Goal: Task Accomplishment & Management: Manage account settings

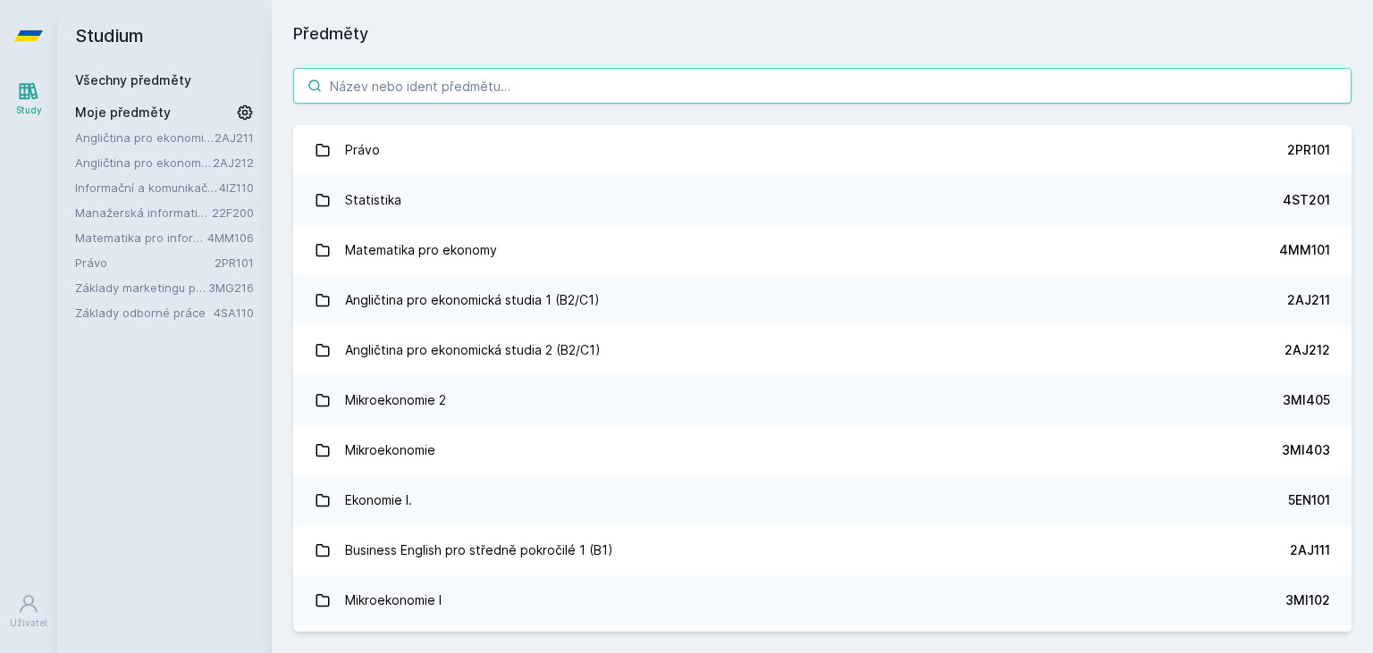
click at [391, 95] on input "search" at bounding box center [822, 86] width 1058 height 36
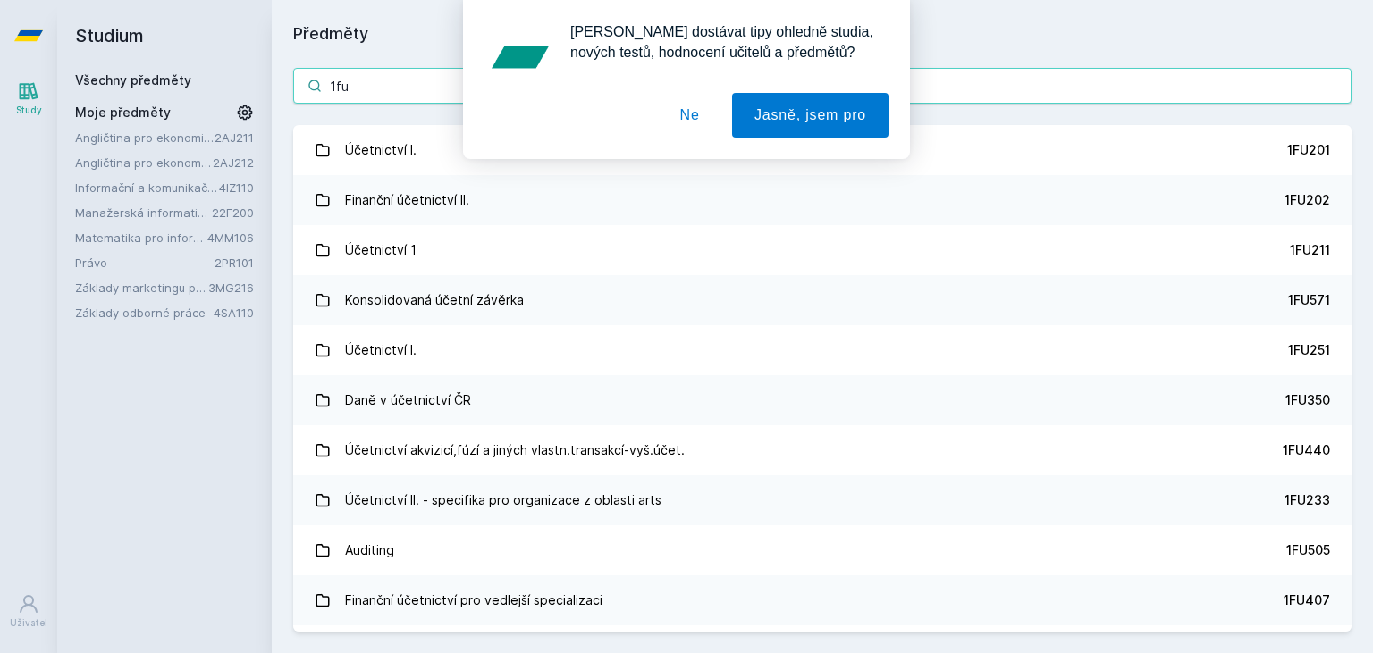
type input "1fu"
click at [383, 152] on div "[PERSON_NAME] dostávat tipy ohledně studia, nových testů, hodnocení učitelů a p…" at bounding box center [686, 79] width 1373 height 159
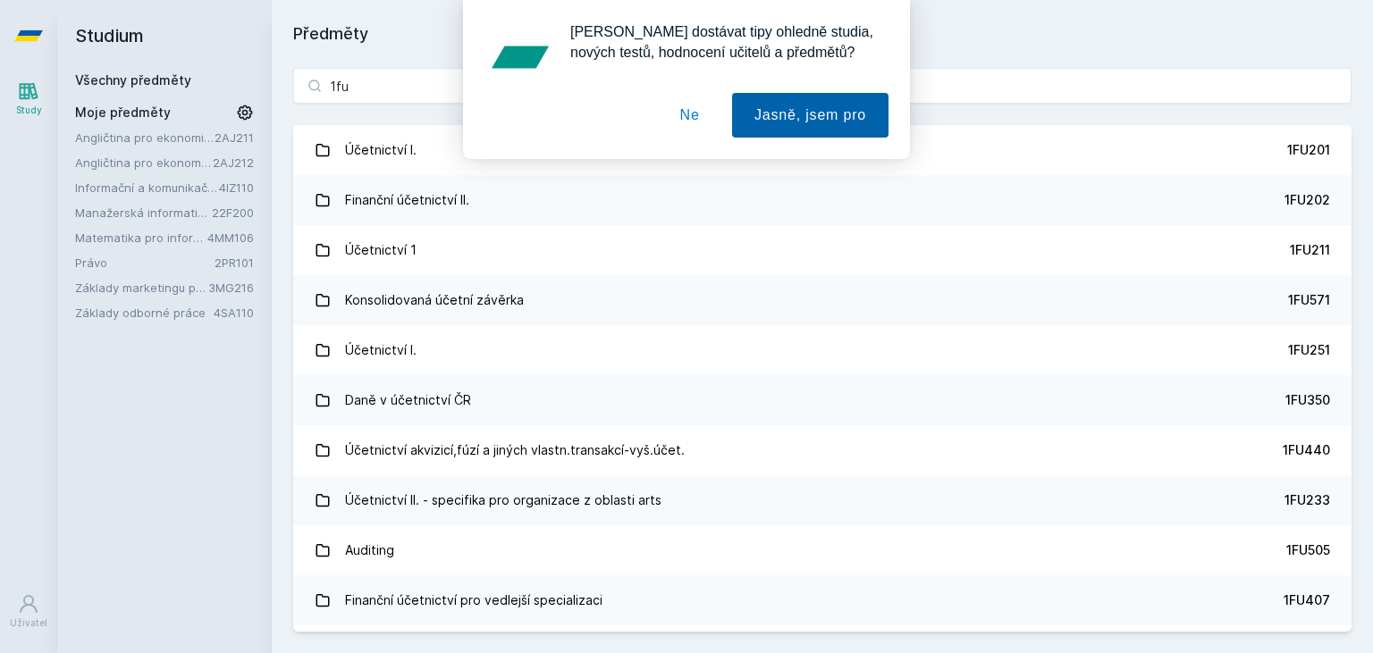
click at [785, 123] on button "Jasně, jsem pro" at bounding box center [810, 115] width 156 height 45
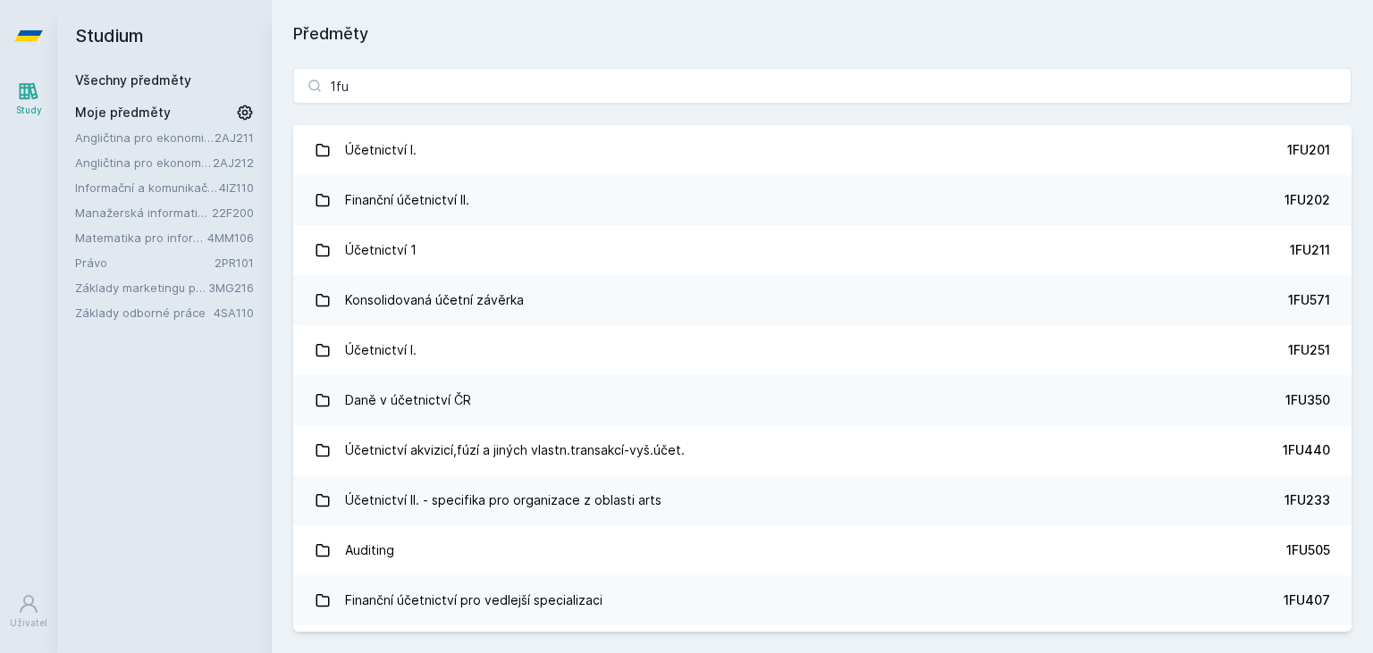
click at [677, 60] on div "1fu Účetnictví I. 1FU201 Finanční účetnictví II. 1FU202 Účetnictví 1 1FU211 Kon…" at bounding box center [822, 349] width 1101 height 607
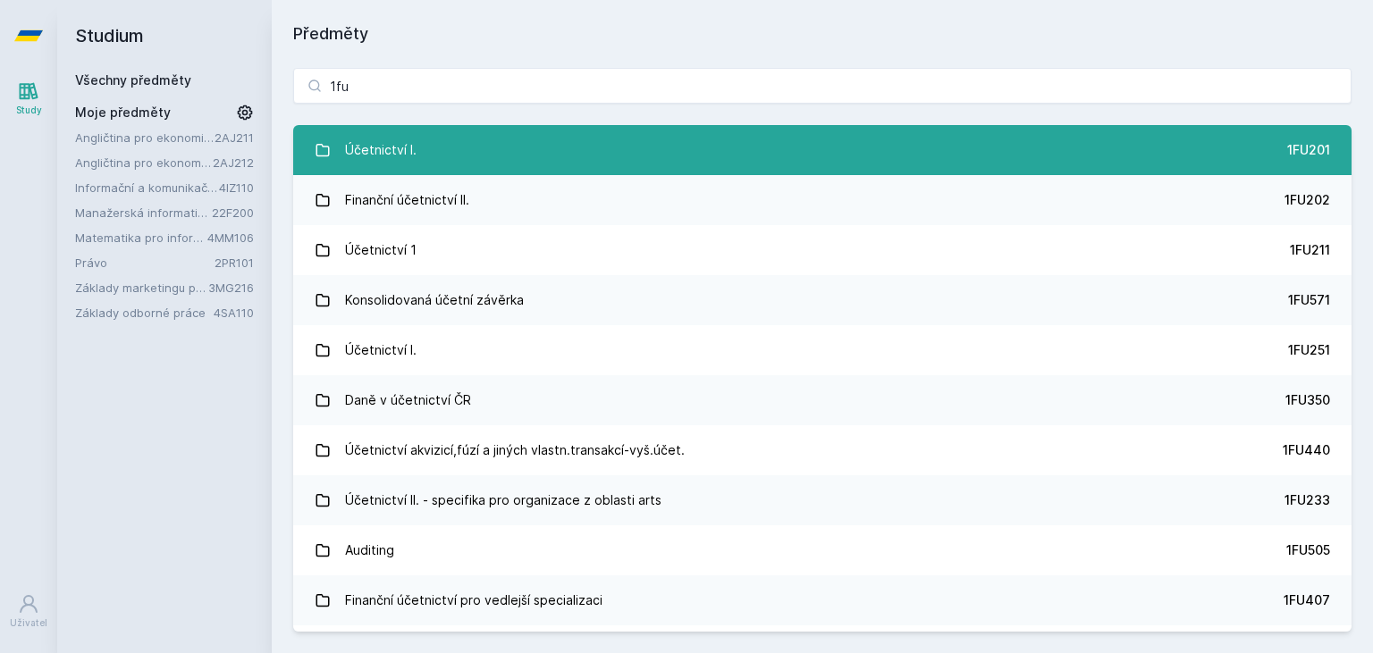
click at [415, 153] on link "Účetnictví I. 1FU201" at bounding box center [822, 150] width 1058 height 50
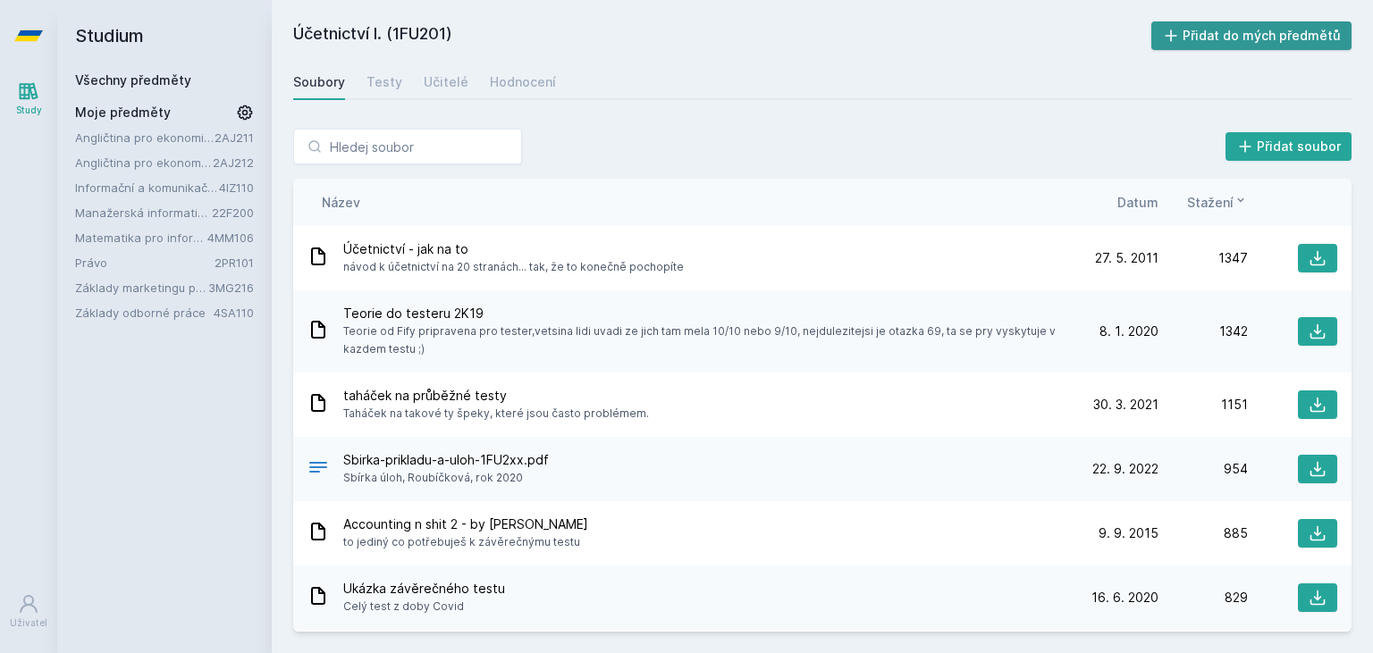
click at [1234, 31] on button "Přidat do mých předmětů" at bounding box center [1251, 35] width 201 height 29
click at [1147, 204] on span "Datum" at bounding box center [1137, 202] width 41 height 19
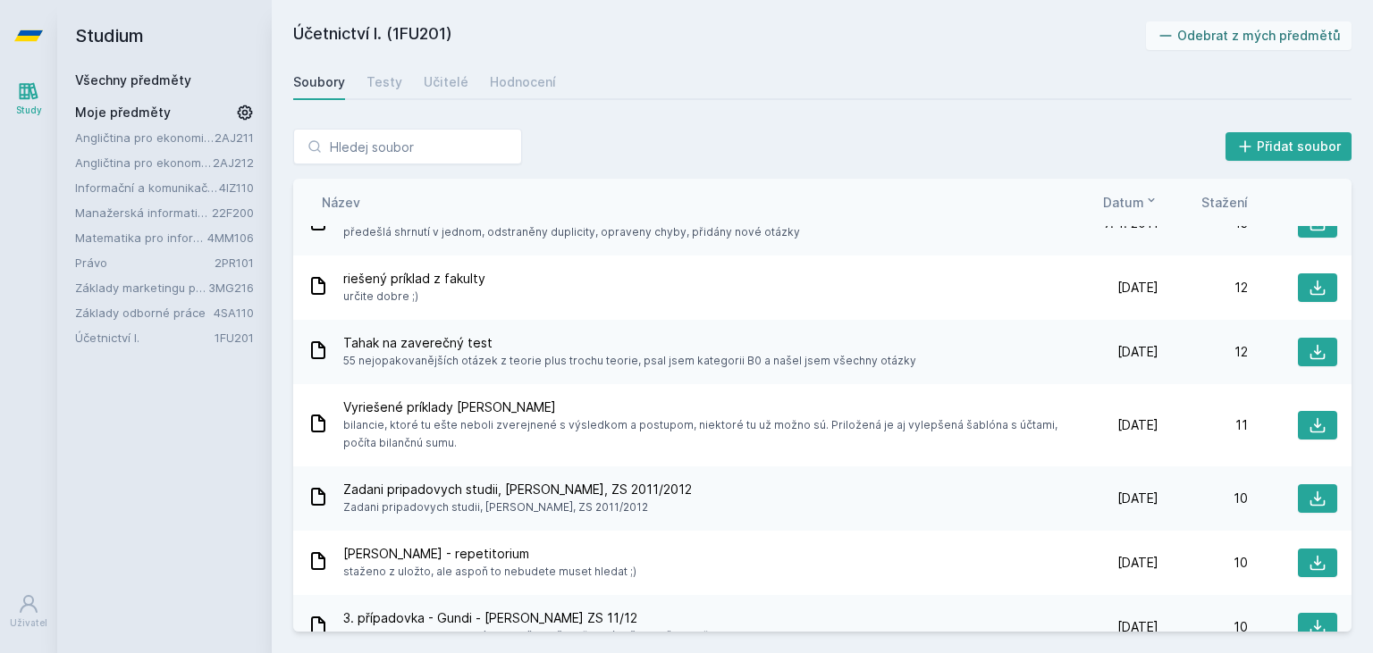
scroll to position [4062, 0]
click at [1228, 197] on span "Stažení" at bounding box center [1224, 202] width 46 height 19
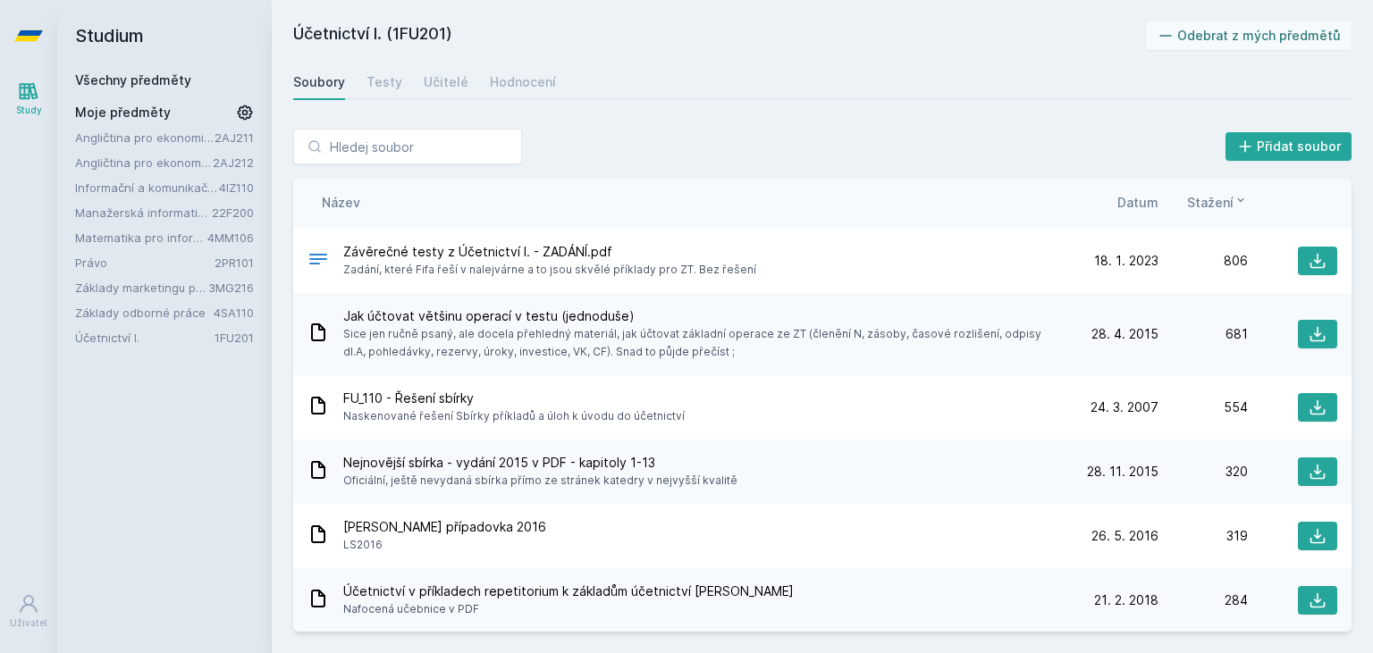
scroll to position [0, 0]
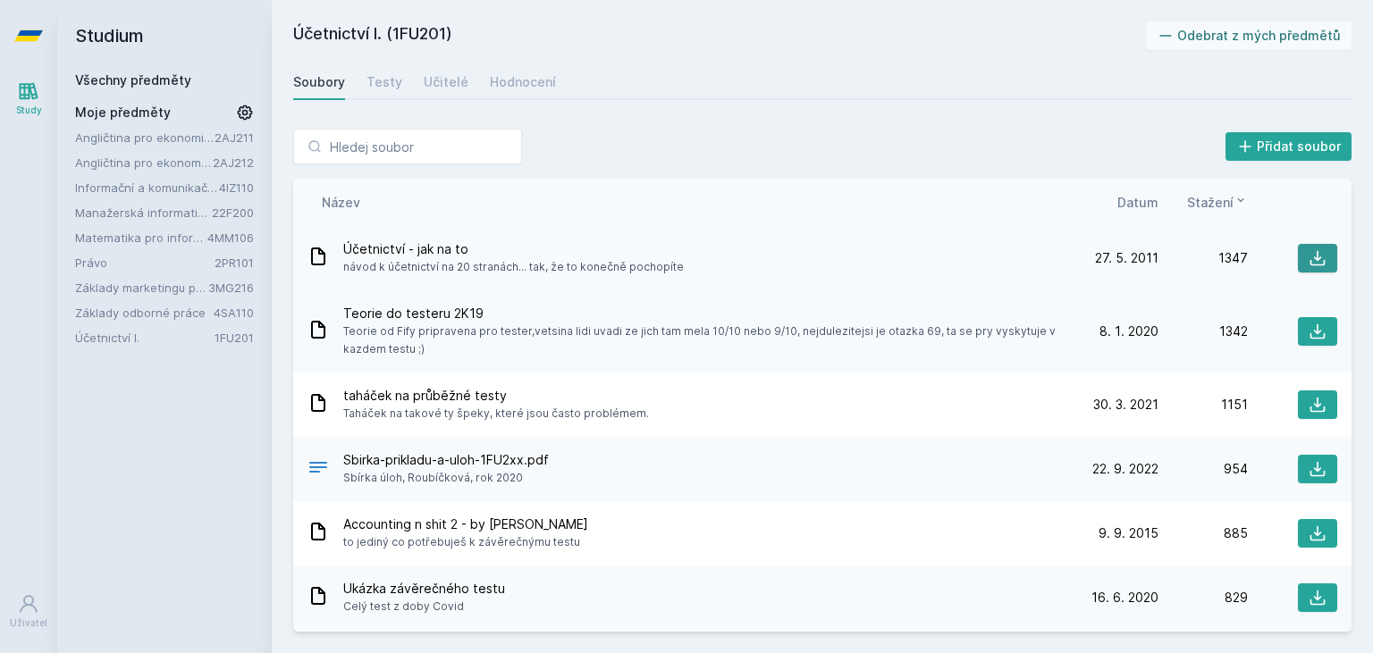
click at [1317, 256] on icon at bounding box center [1317, 258] width 15 height 15
